Goal: Information Seeking & Learning: Learn about a topic

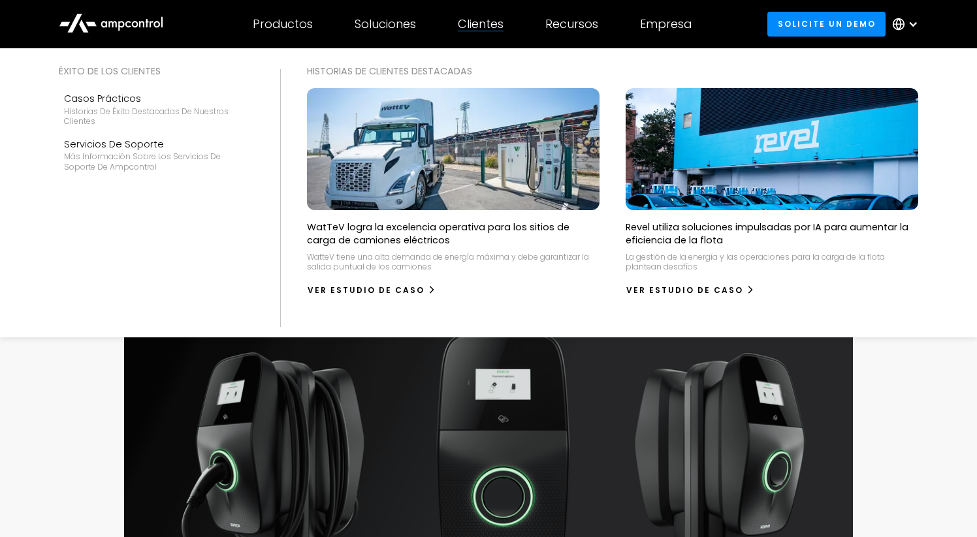
click at [474, 21] on div "Clientes" at bounding box center [481, 24] width 46 height 14
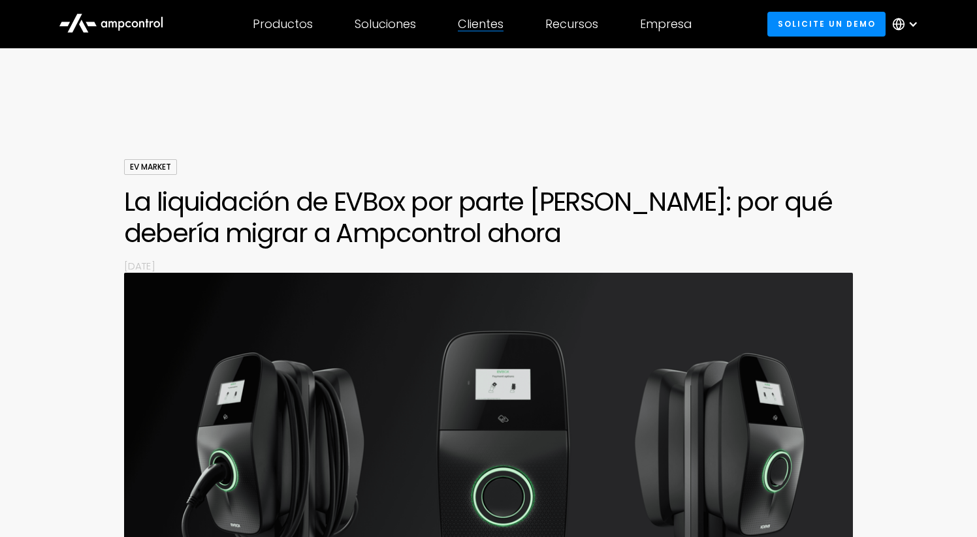
click at [474, 21] on div "Clientes" at bounding box center [481, 24] width 46 height 14
click at [281, 33] on div "Productos Productos Gestión de la energía Administración de carga, optimización…" at bounding box center [283, 24] width 102 height 46
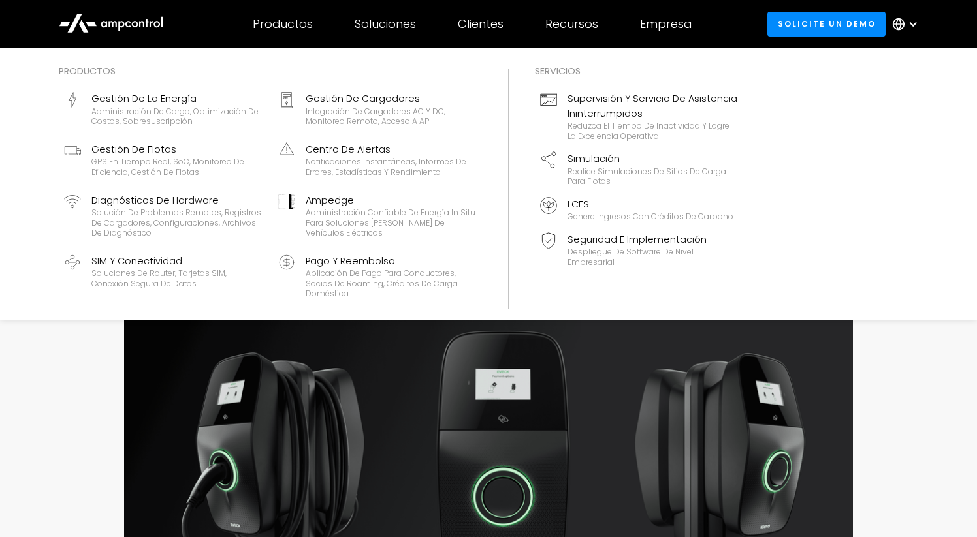
click at [289, 23] on div "Productos" at bounding box center [283, 24] width 60 height 14
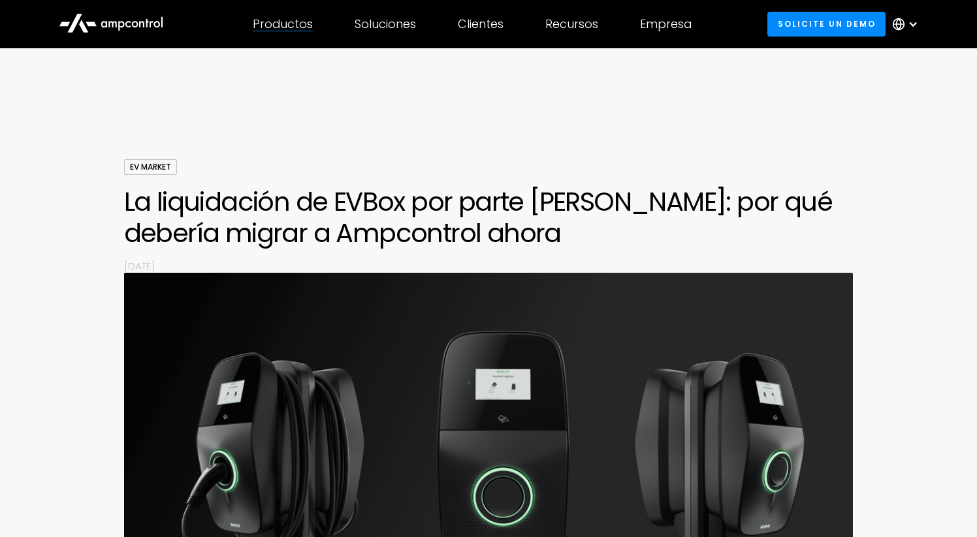
click at [289, 23] on div "Productos" at bounding box center [283, 24] width 60 height 14
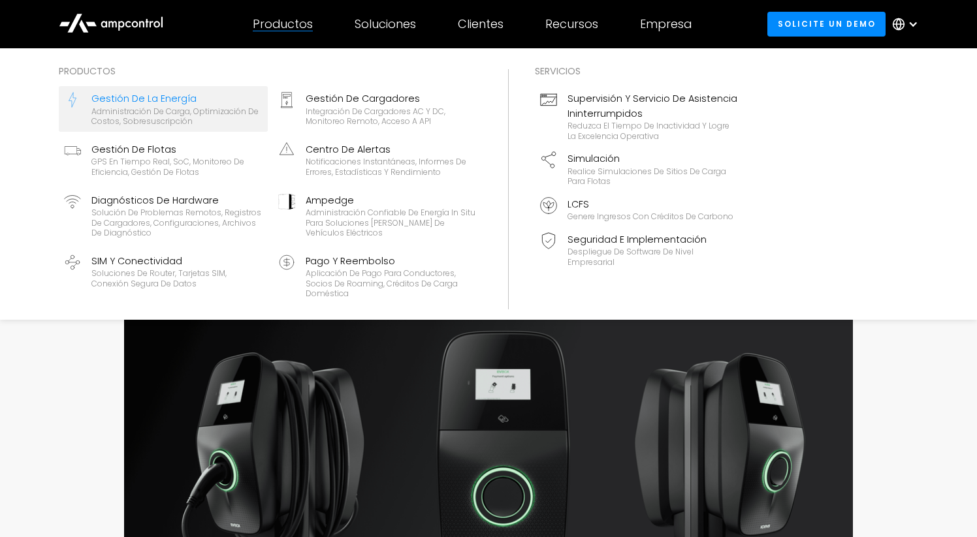
click at [95, 108] on div "Administración de carga, optimización de costos, sobresuscripción" at bounding box center [176, 116] width 171 height 20
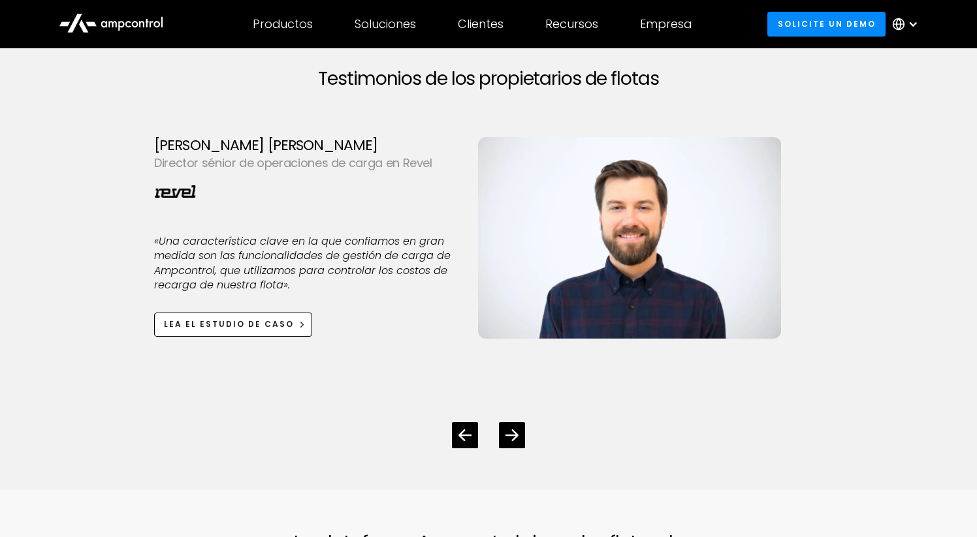
scroll to position [3429, 0]
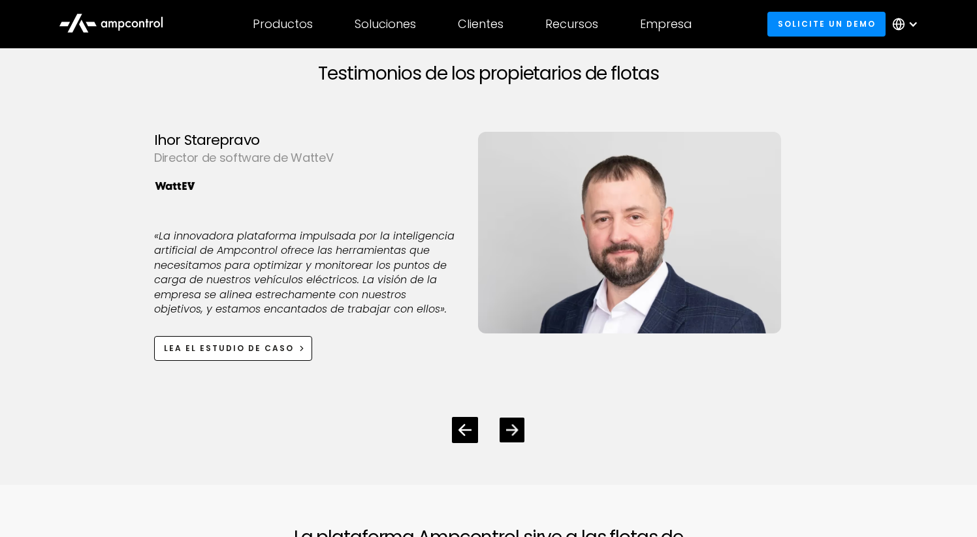
click at [514, 425] on icon "Next slide" at bounding box center [512, 430] width 12 height 11
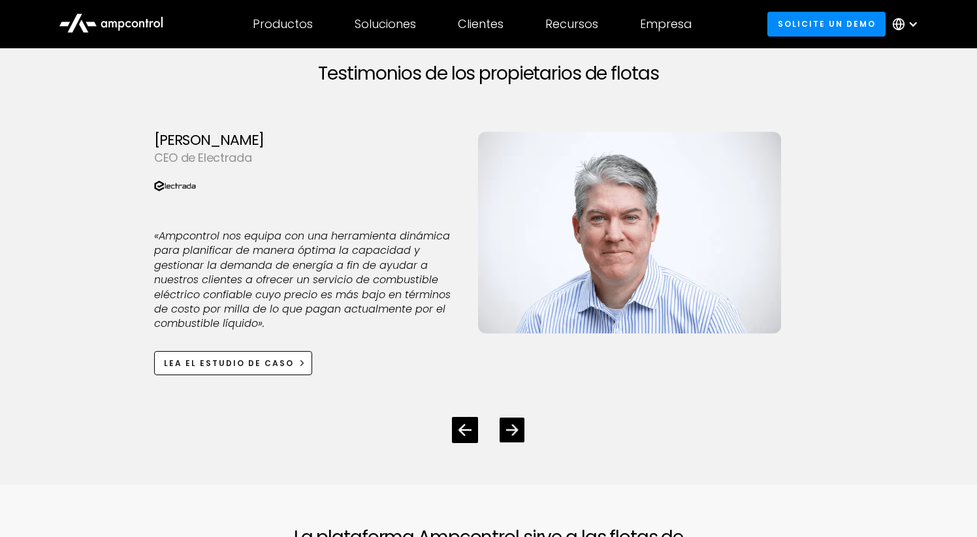
click at [514, 425] on icon "Next slide" at bounding box center [512, 430] width 12 height 11
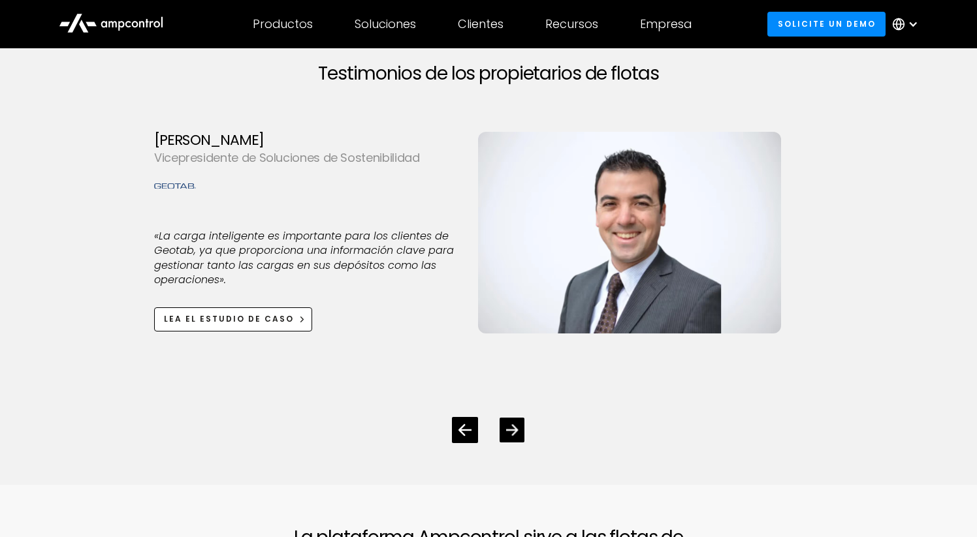
click at [514, 425] on icon "Next slide" at bounding box center [512, 430] width 12 height 11
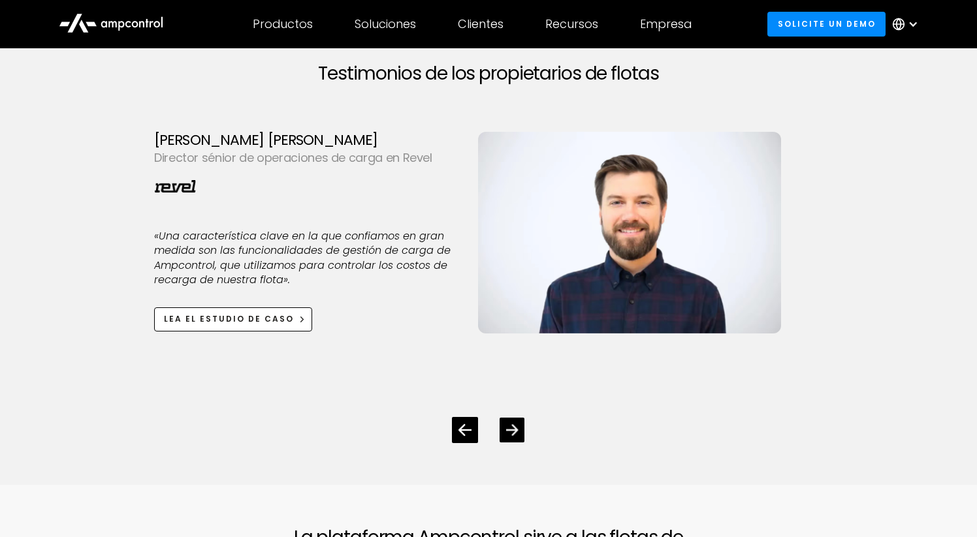
click at [514, 425] on icon "Next slide" at bounding box center [512, 430] width 12 height 11
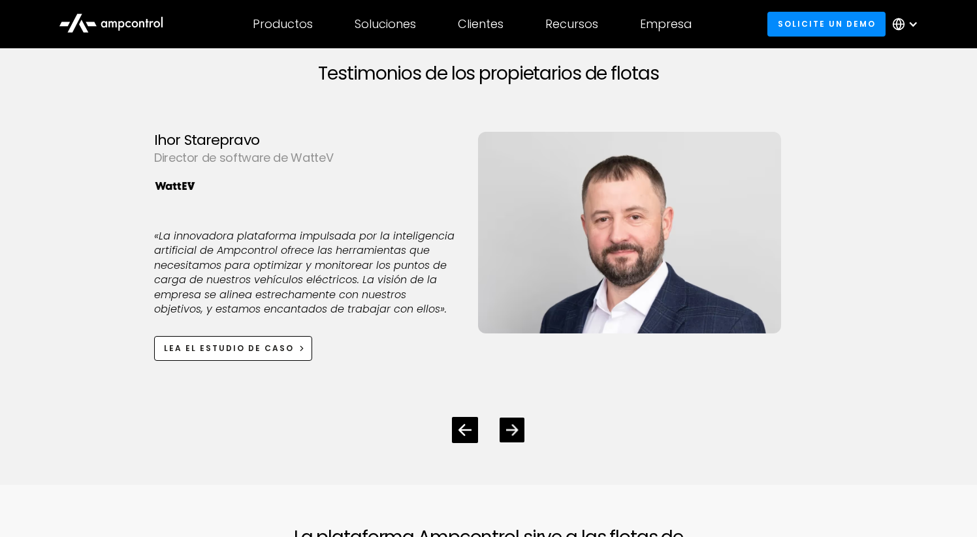
click at [514, 425] on icon "Next slide" at bounding box center [512, 430] width 12 height 11
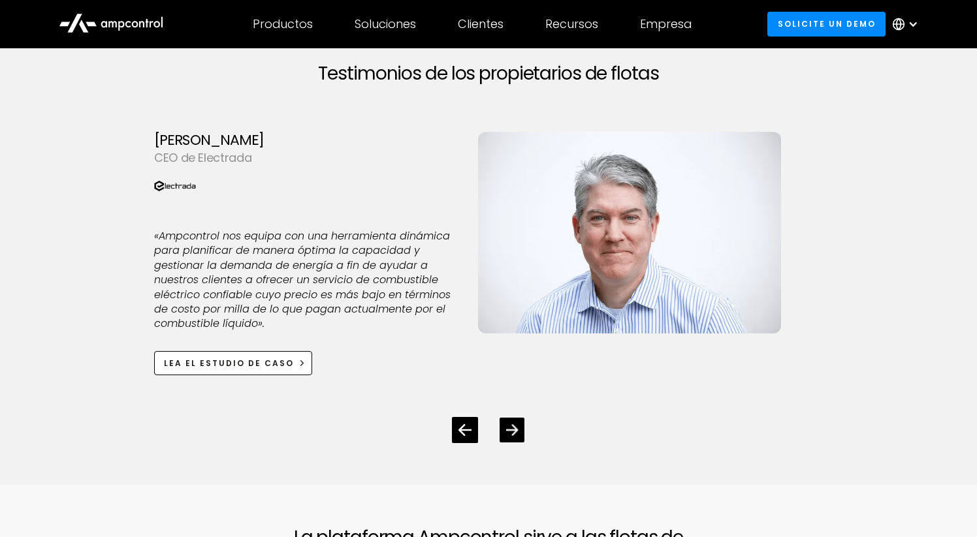
click at [514, 425] on icon "Next slide" at bounding box center [512, 430] width 12 height 11
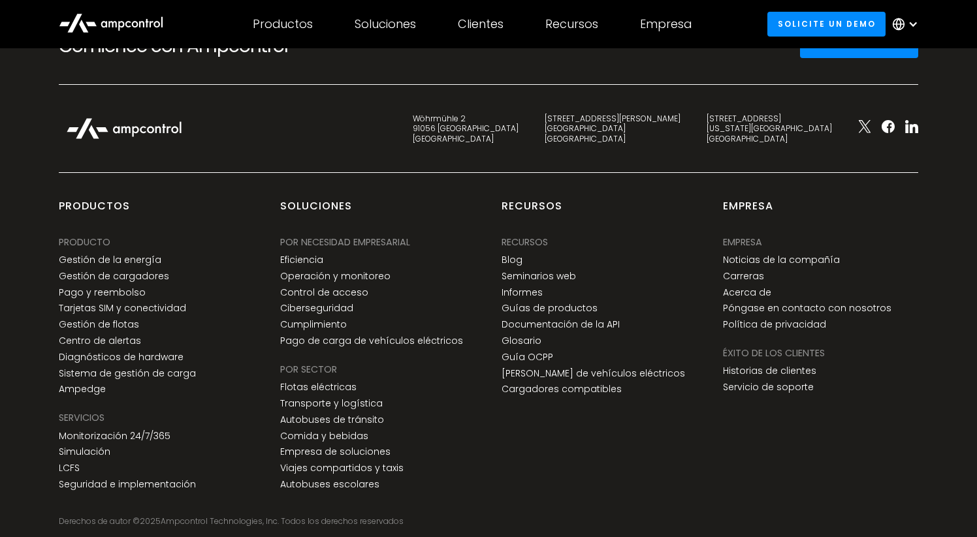
scroll to position [5314, 0]
